Goal: Task Accomplishment & Management: Use online tool/utility

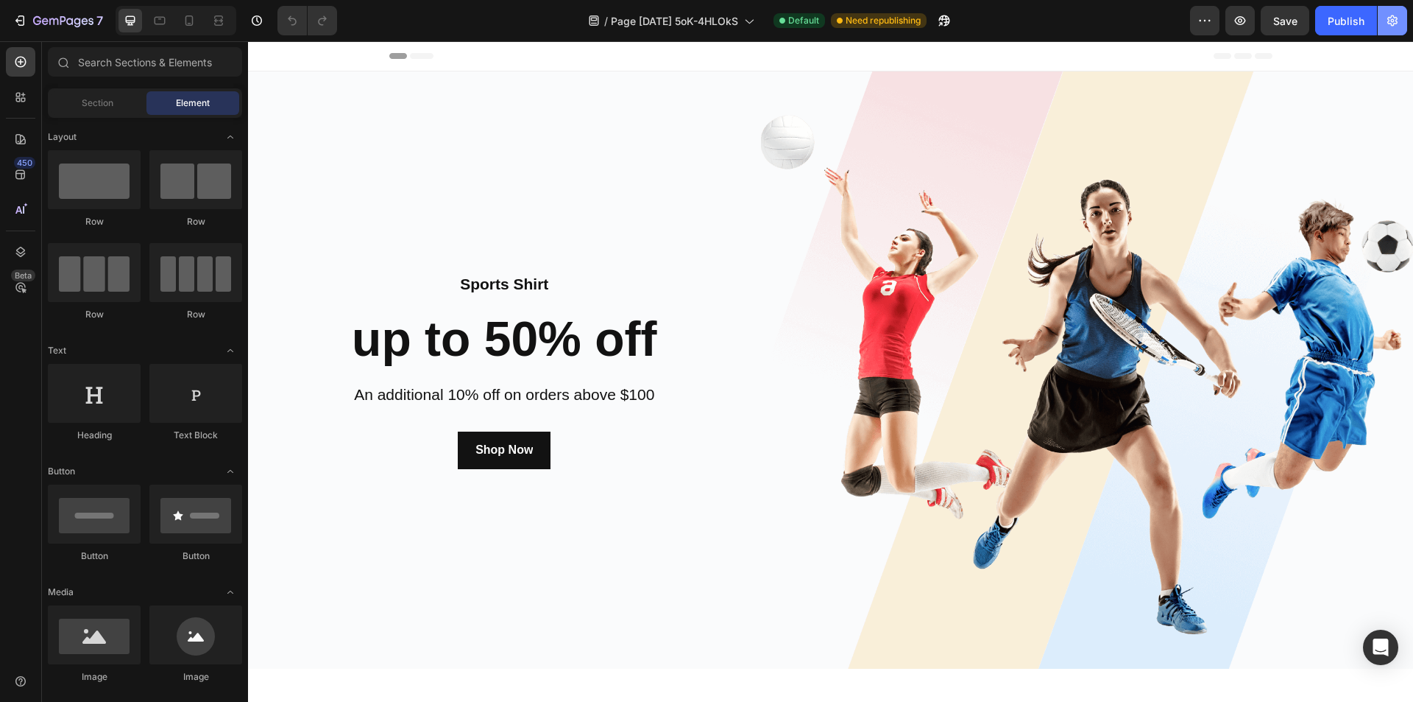
click at [1398, 26] on icon "button" at bounding box center [1393, 20] width 15 height 15
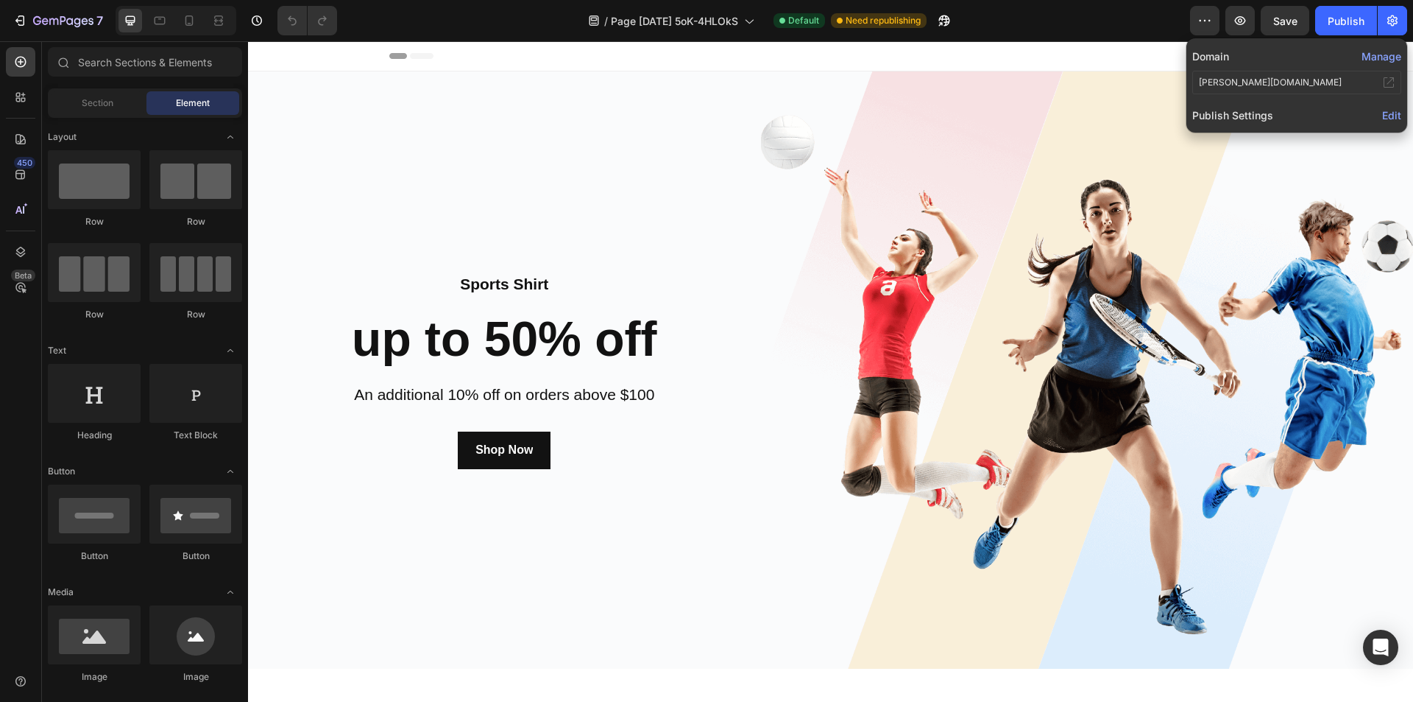
click at [1385, 118] on span "Edit" at bounding box center [1392, 115] width 19 height 13
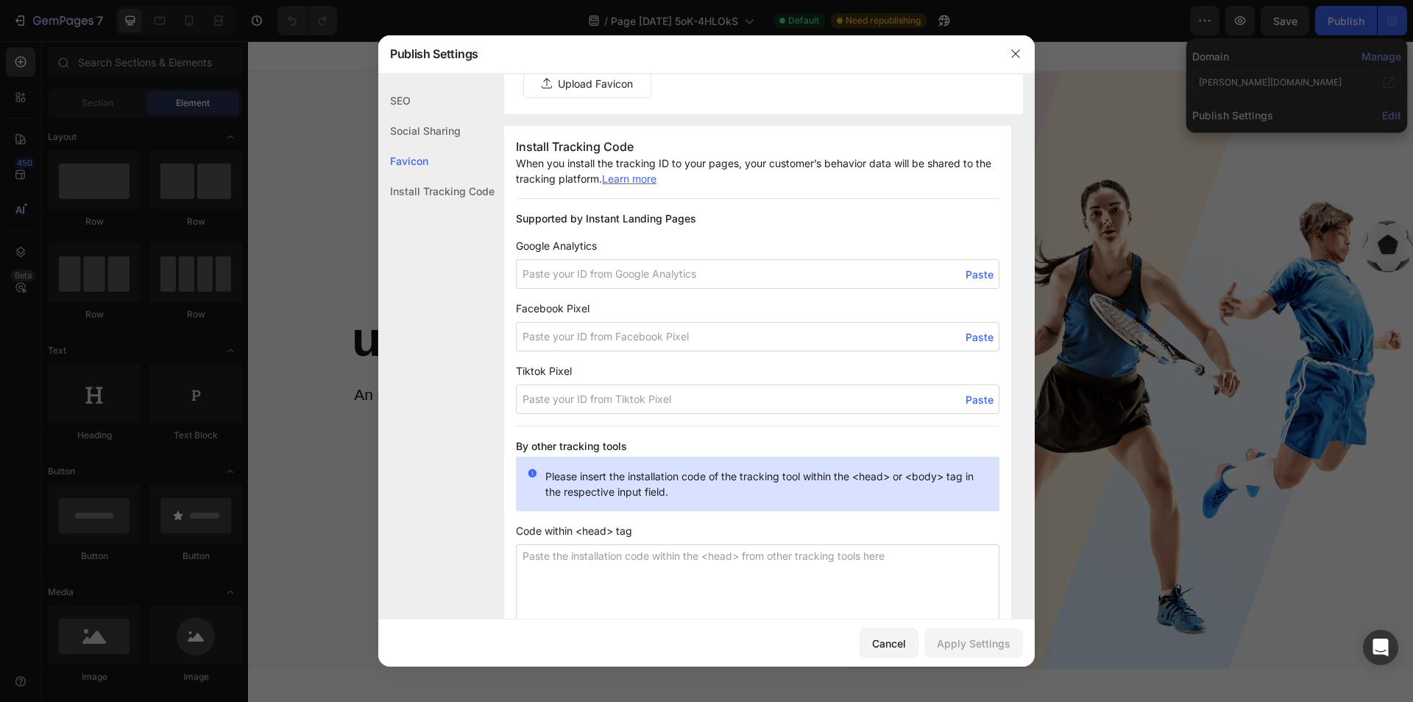
scroll to position [739, 0]
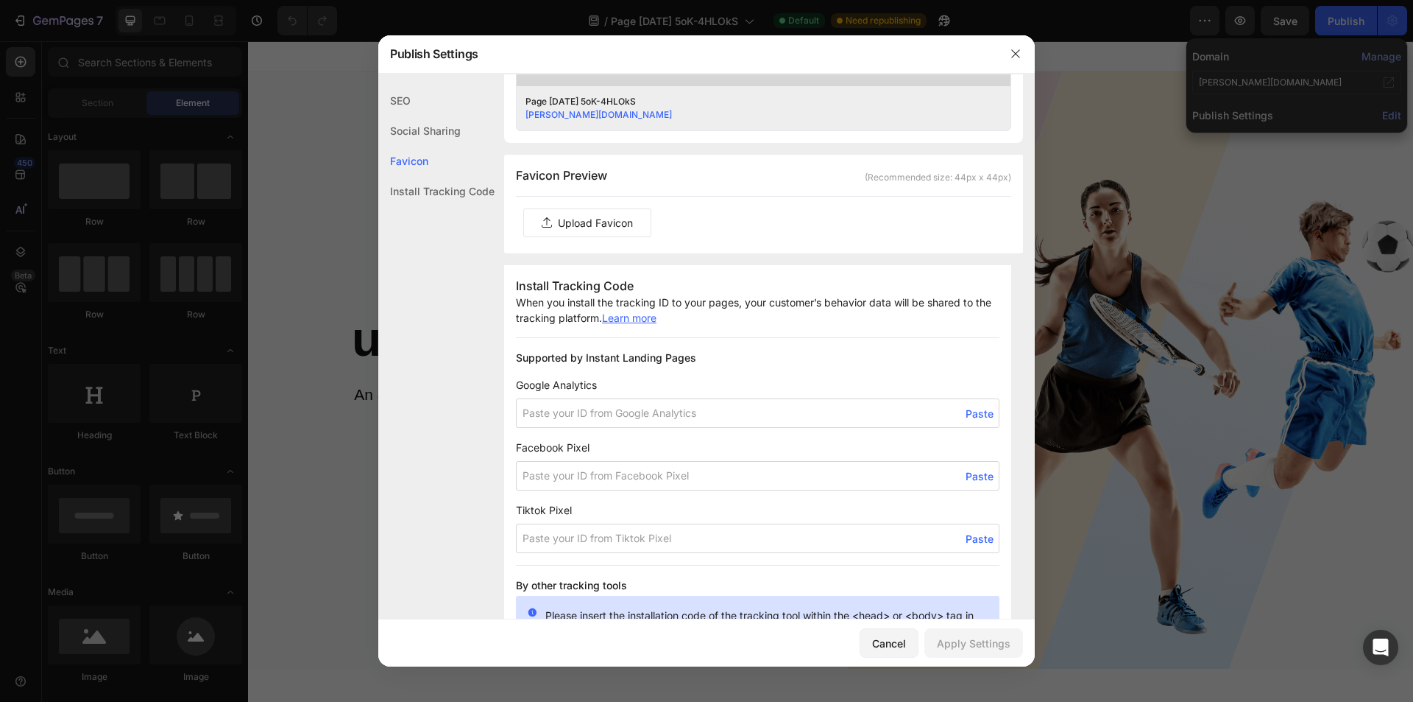
click at [570, 471] on input at bounding box center [758, 475] width 484 height 29
paste input "24121121794215005"
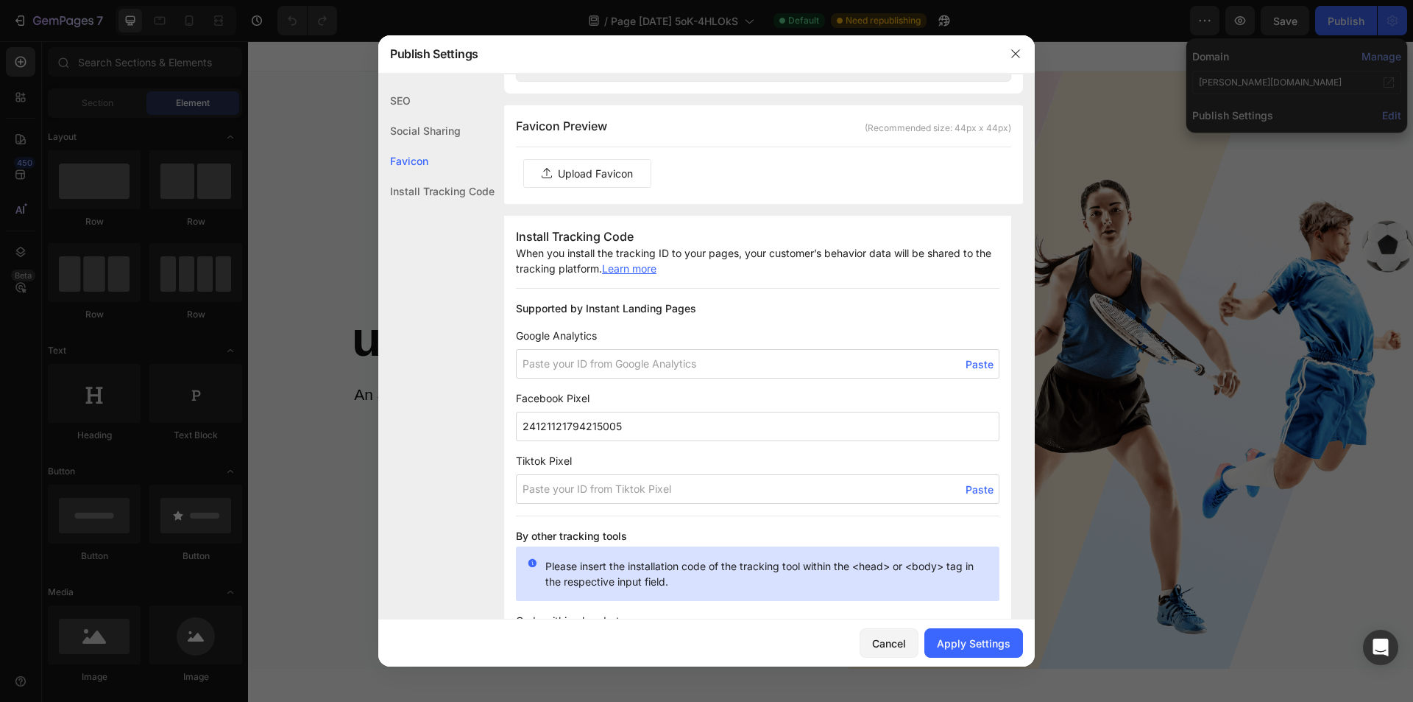
scroll to position [813, 0]
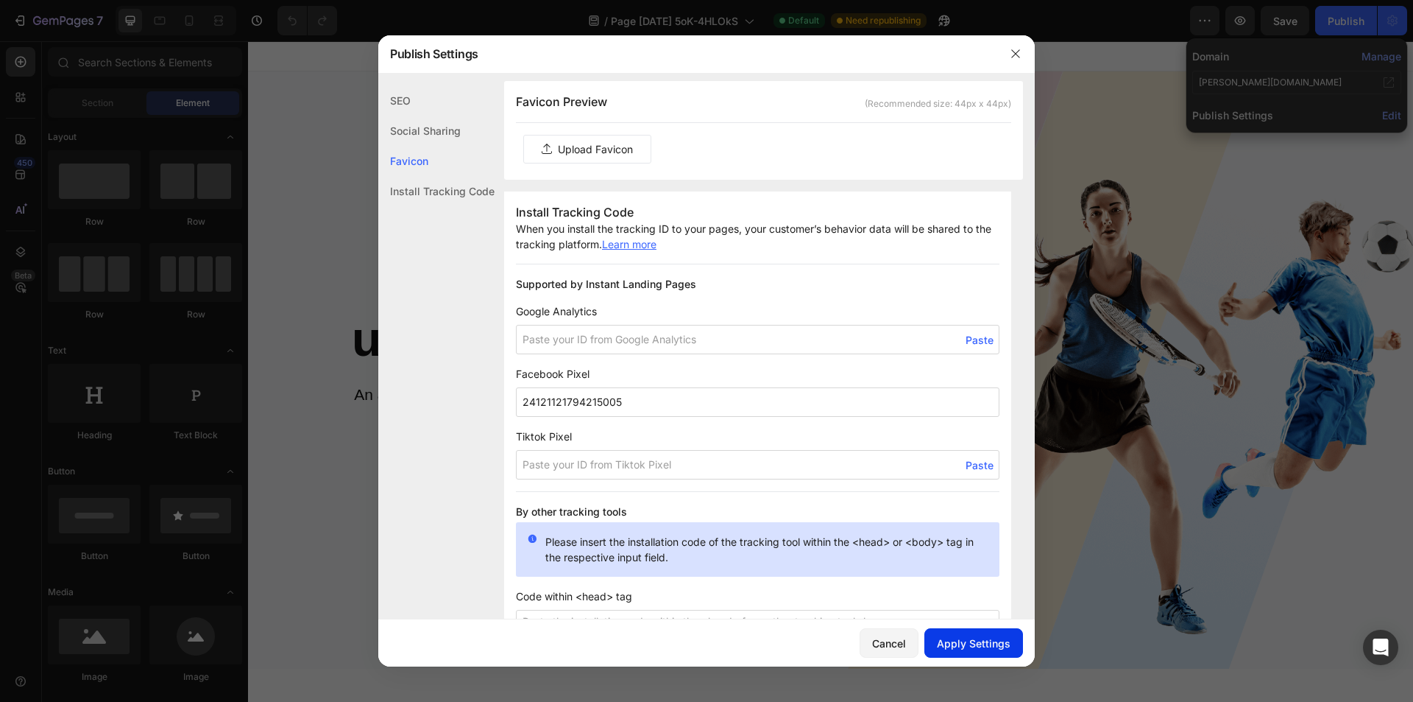
type input "24121121794215005"
click at [956, 641] on div "Apply Settings" at bounding box center [974, 642] width 74 height 15
click at [666, 409] on input "24121121794215005" at bounding box center [758, 401] width 484 height 29
click at [969, 636] on div "Apply Settings" at bounding box center [974, 642] width 74 height 15
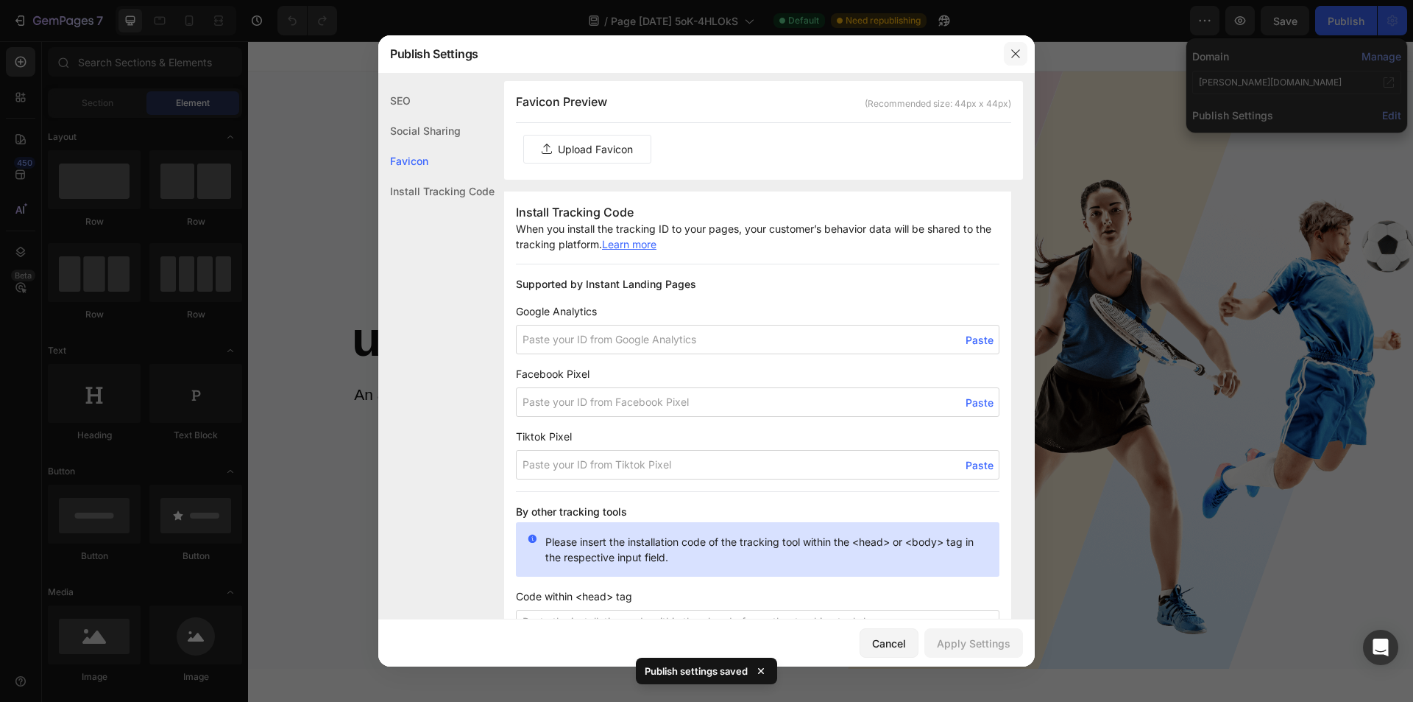
drag, startPoint x: 1021, startPoint y: 55, endPoint x: 747, endPoint y: 3, distance: 278.8
click at [1021, 55] on icon "button" at bounding box center [1016, 54] width 12 height 12
